Goal: Navigation & Orientation: Find specific page/section

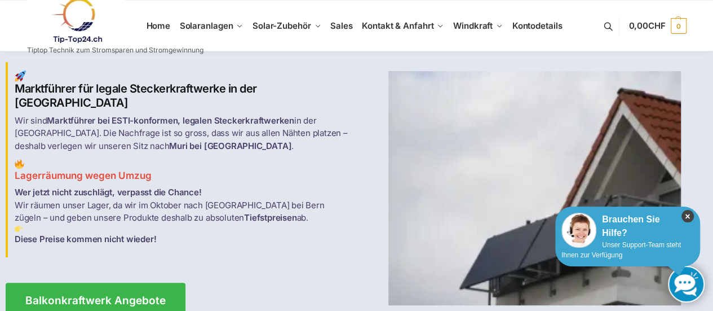
click at [685, 214] on icon "×" at bounding box center [688, 216] width 12 height 12
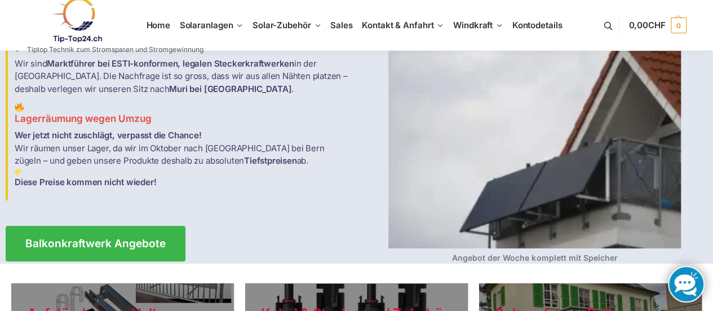
scroll to position [225, 0]
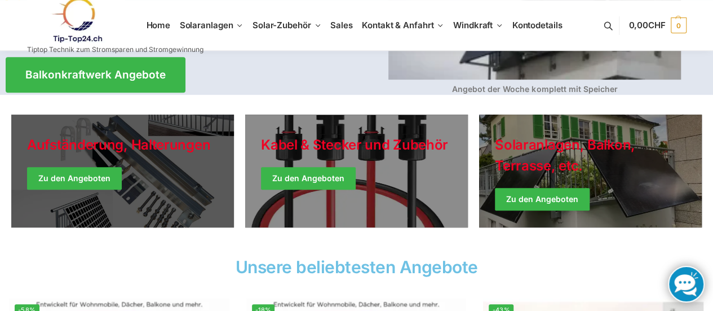
click at [205, 179] on link "Holiday Style" at bounding box center [122, 170] width 223 height 113
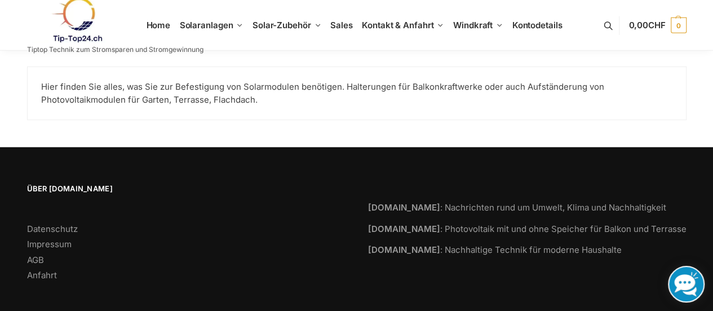
scroll to position [1483, 0]
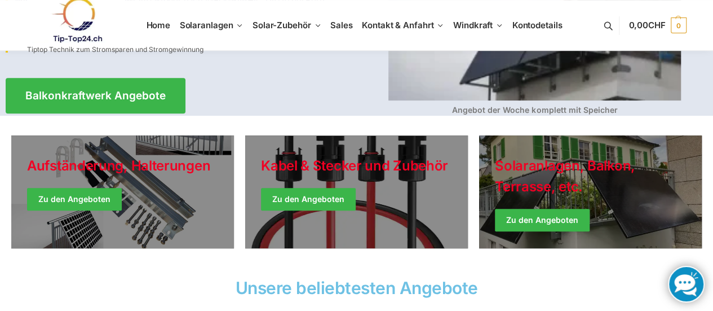
scroll to position [225, 0]
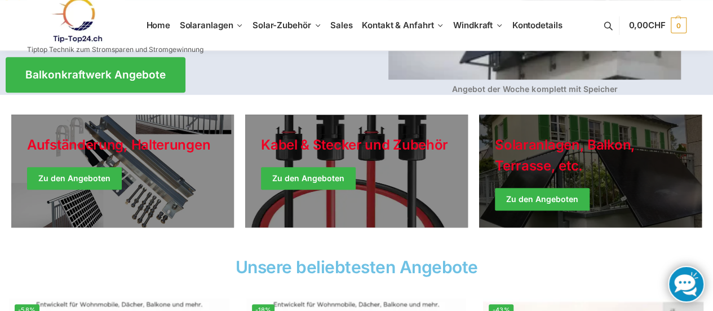
click at [519, 192] on link "Winter Jackets" at bounding box center [590, 170] width 223 height 113
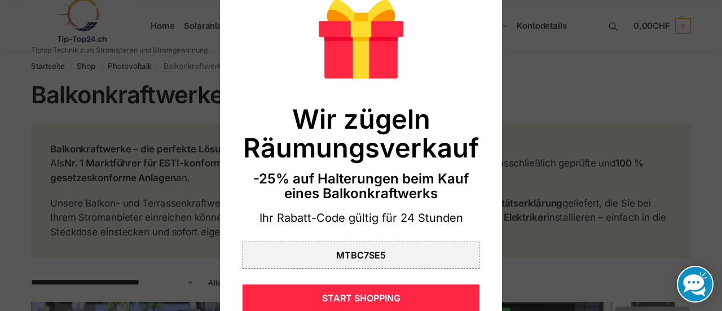
click at [149, 92] on div at bounding box center [361, 155] width 722 height 311
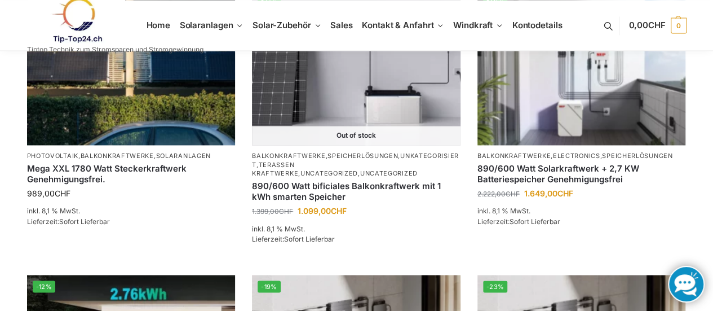
scroll to position [846, 0]
